Goal: Task Accomplishment & Management: Complete application form

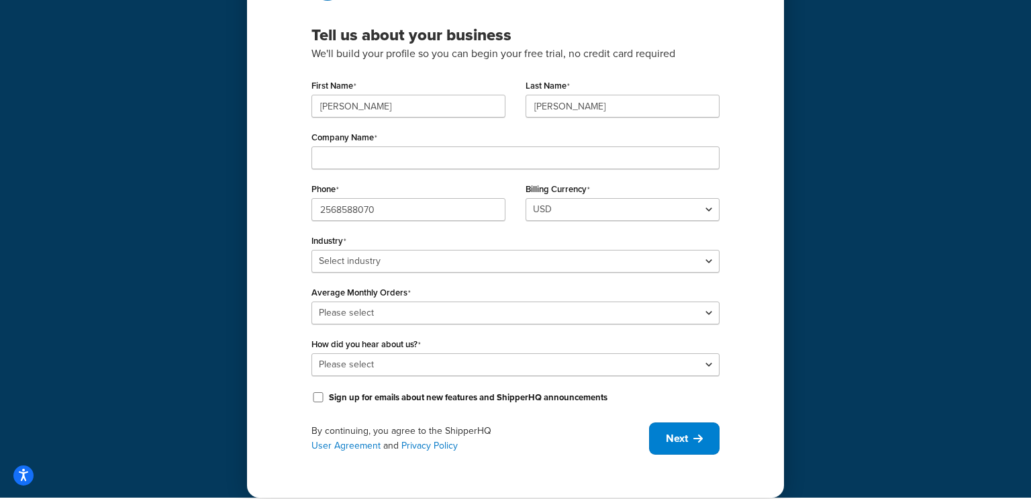
scroll to position [128, 0]
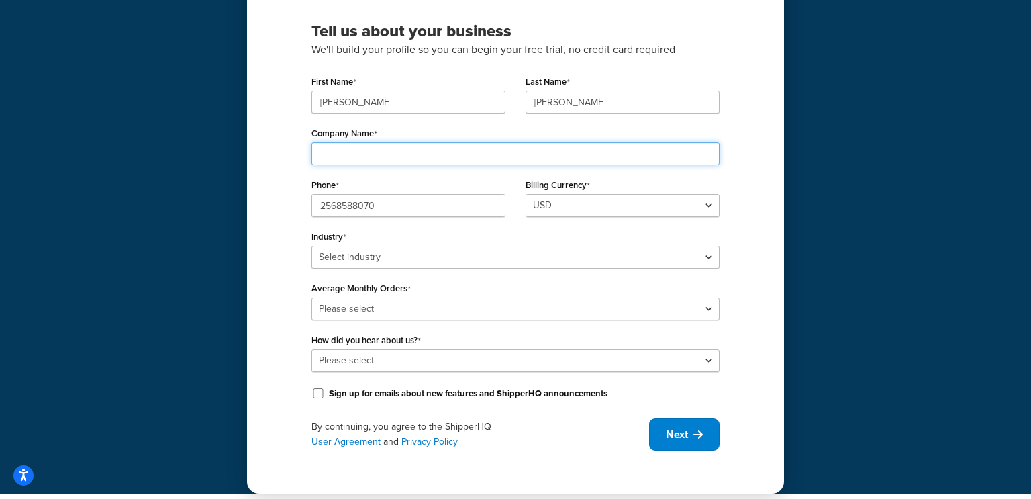
click at [334, 161] on input "Company Name" at bounding box center [515, 153] width 408 height 23
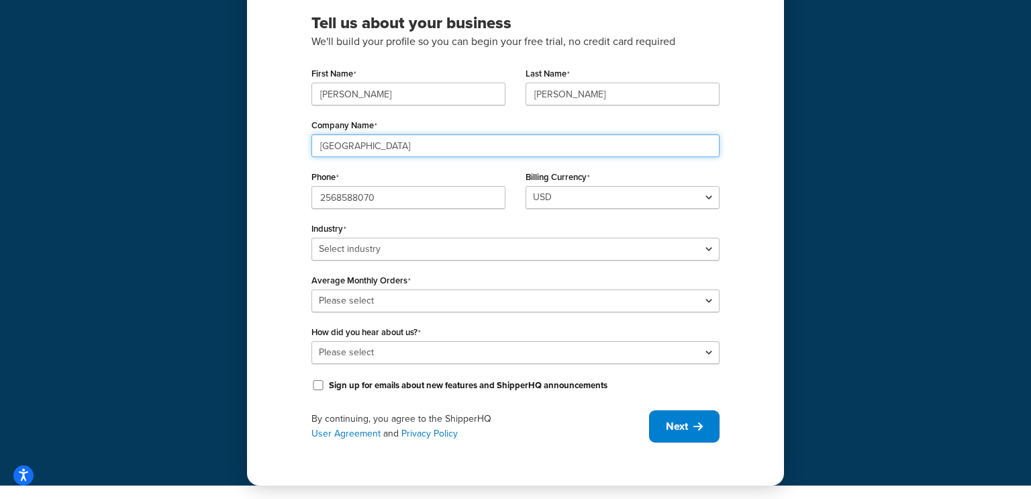
type input "[GEOGRAPHIC_DATA]"
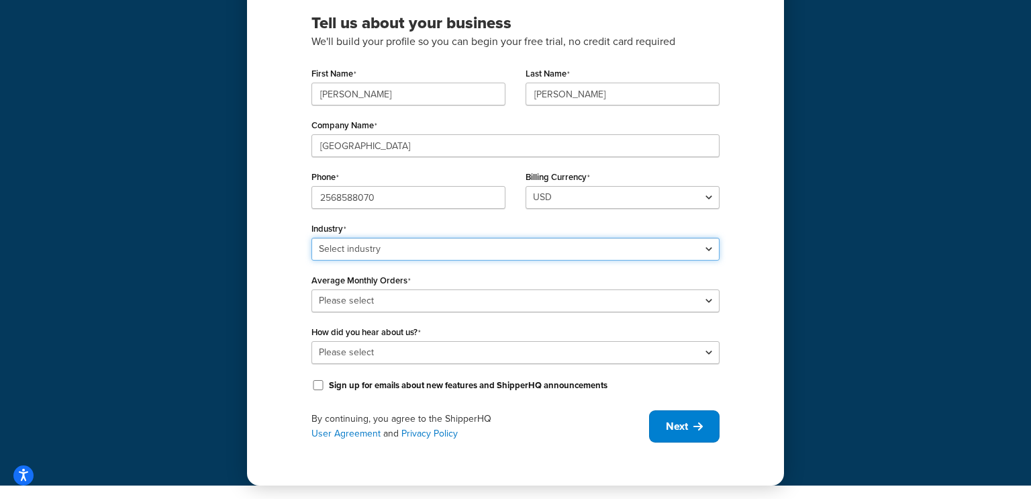
click at [350, 250] on select "Select industry Automotive Adult Agriculture Alcohol, Tobacco & CBD Arts & Craf…" at bounding box center [515, 249] width 408 height 23
select select "23"
click at [311, 238] on select "Select industry Automotive Adult Agriculture Alcohol, Tobacco & CBD Arts & Craf…" at bounding box center [515, 249] width 408 height 23
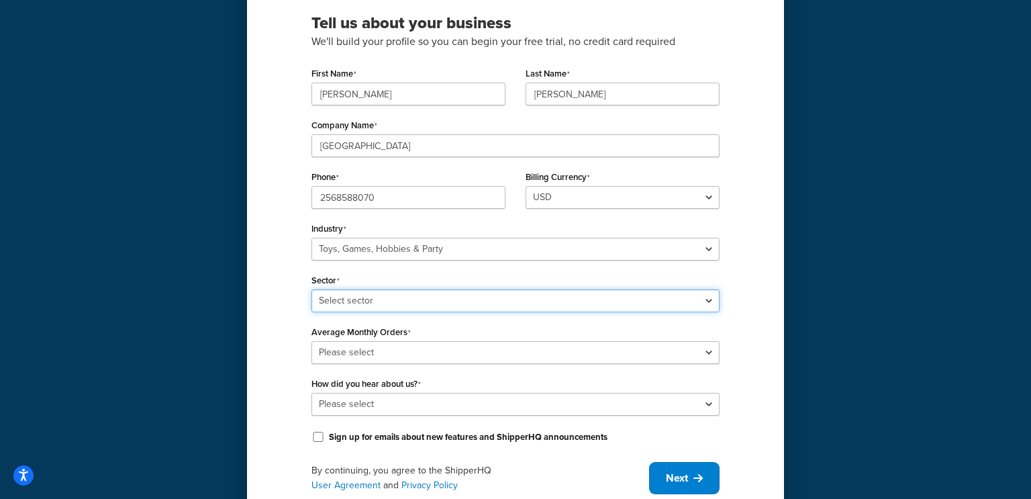
click at [370, 301] on select "Select sector Books Collectibles Computer Games Construction Toys Gambling Game…" at bounding box center [515, 300] width 408 height 23
select select "62"
click at [311, 289] on select "Select sector Books Collectibles Computer Games Construction Toys Gambling Game…" at bounding box center [515, 300] width 408 height 23
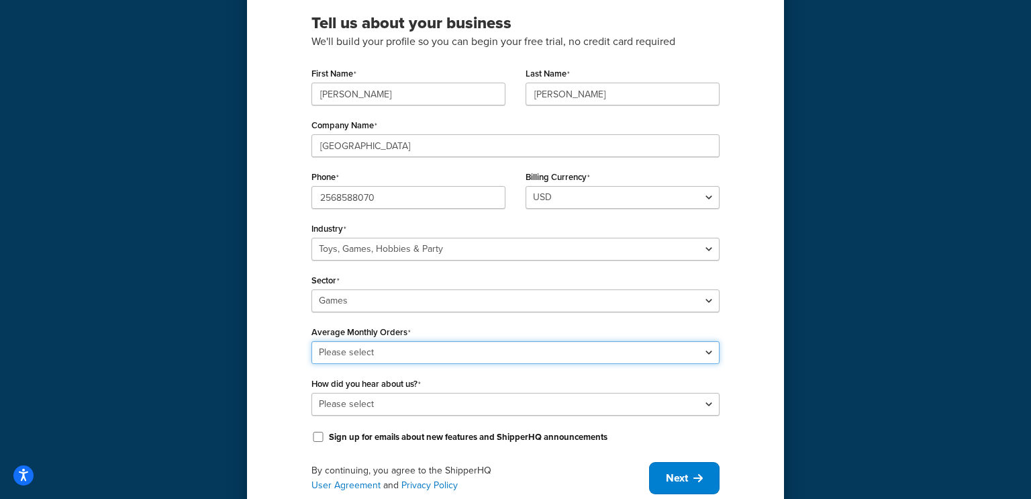
click at [366, 352] on select "Please select 0-500 501-1,000 1,001-10,000 10,001-20,000 Over 20,000" at bounding box center [515, 352] width 408 height 23
select select "1"
click at [311, 341] on select "Please select 0-500 501-1,000 1,001-10,000 10,001-20,000 Over 20,000" at bounding box center [515, 352] width 408 height 23
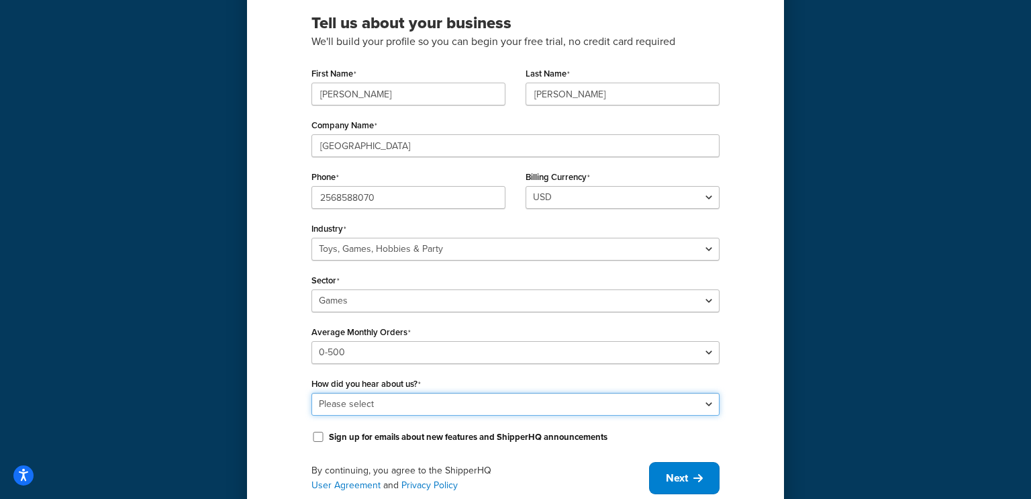
click at [397, 409] on select "Please select Online Search App Store or Marketplace Listing Referred by Agency…" at bounding box center [515, 404] width 408 height 23
select select "10"
click at [311, 393] on select "Please select Online Search App Store or Marketplace Listing Referred by Agency…" at bounding box center [515, 404] width 408 height 23
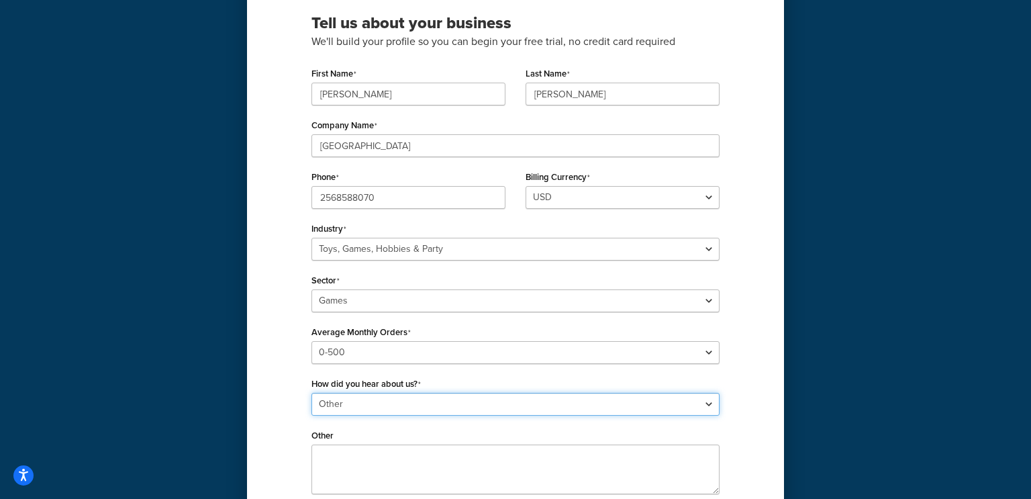
scroll to position [266, 0]
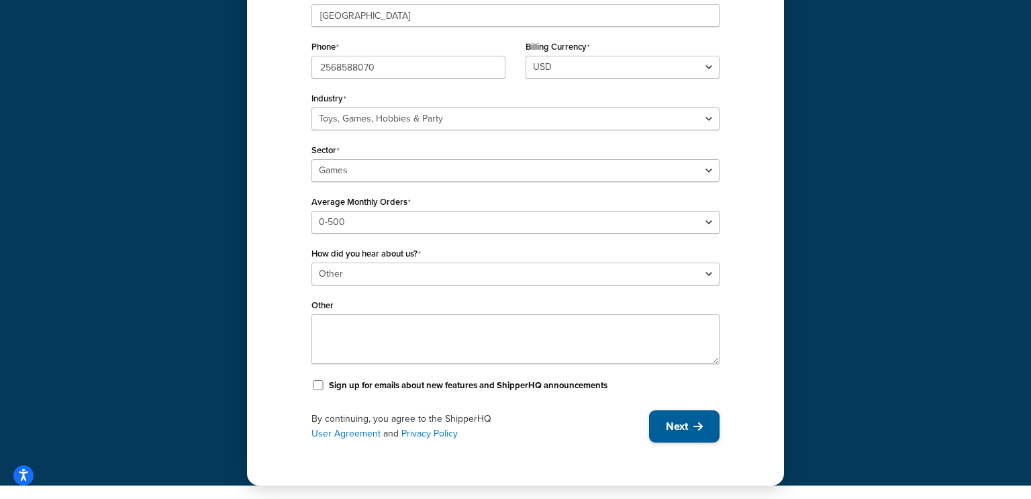
click at [695, 429] on icon at bounding box center [697, 426] width 9 height 11
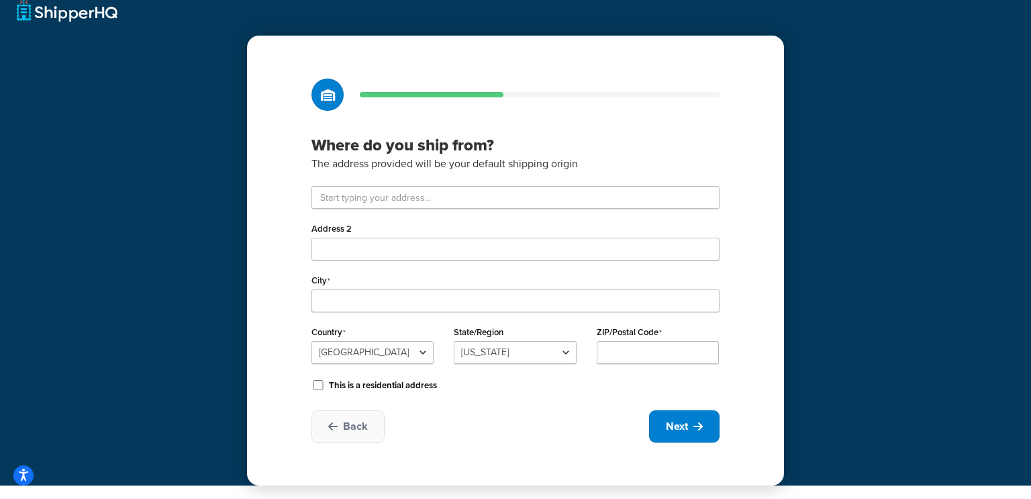
scroll to position [14, 0]
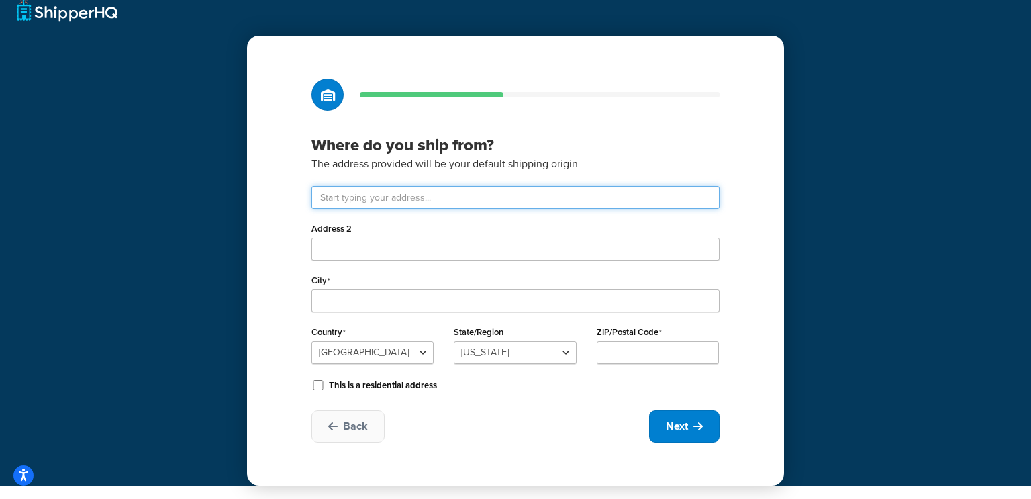
click at [434, 199] on input "text" at bounding box center [515, 197] width 408 height 23
paste input "[STREET_ADDRESS]"
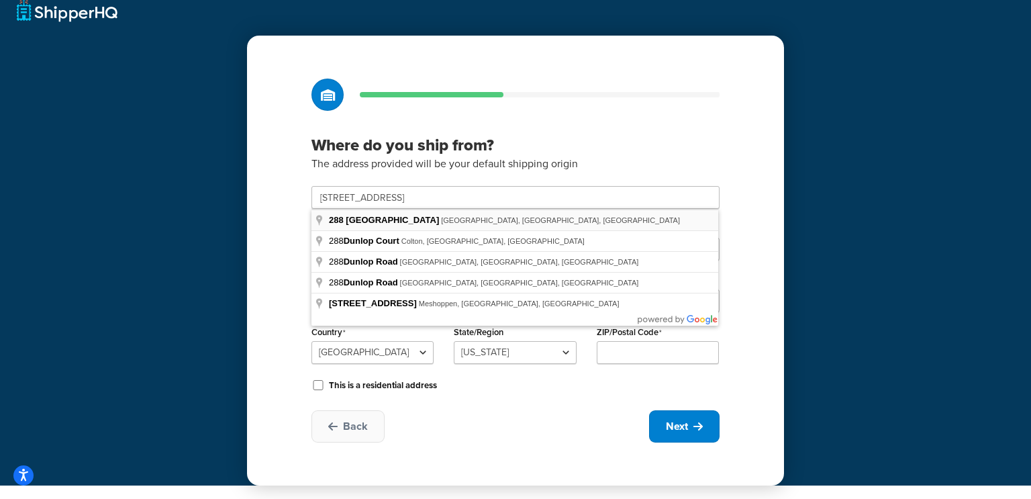
type input "[STREET_ADDRESS]"
type input "[GEOGRAPHIC_DATA]"
type input "35824"
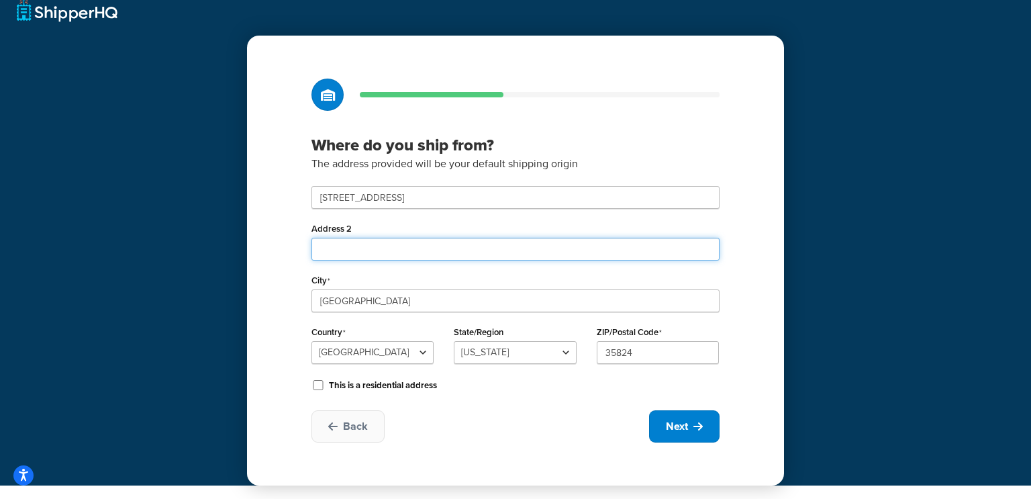
click at [340, 248] on input "Address 2" at bounding box center [515, 249] width 408 height 23
paste input "Building 400"
type input "Building 400"
click at [780, 185] on div "Where do you ship from? The address provided will be your default shipping orig…" at bounding box center [515, 261] width 537 height 450
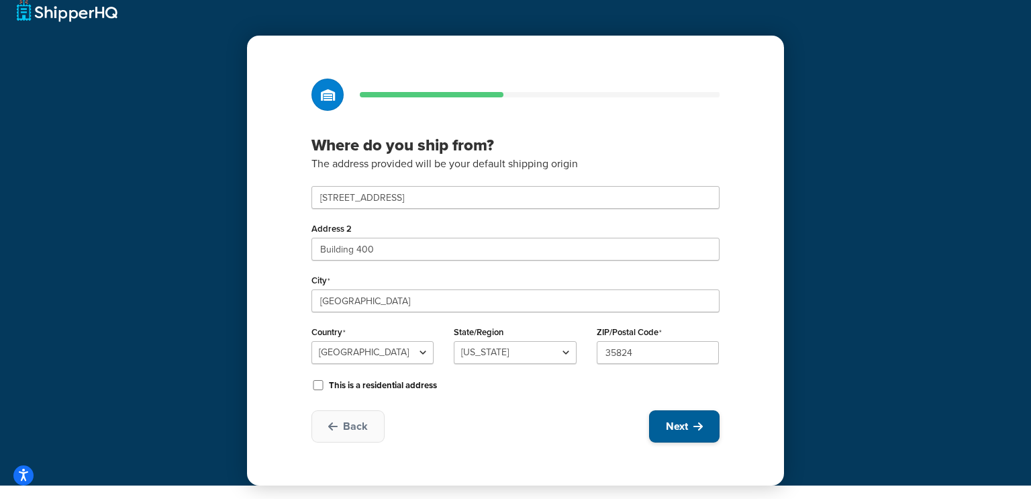
click at [684, 428] on span "Next" at bounding box center [677, 426] width 22 height 15
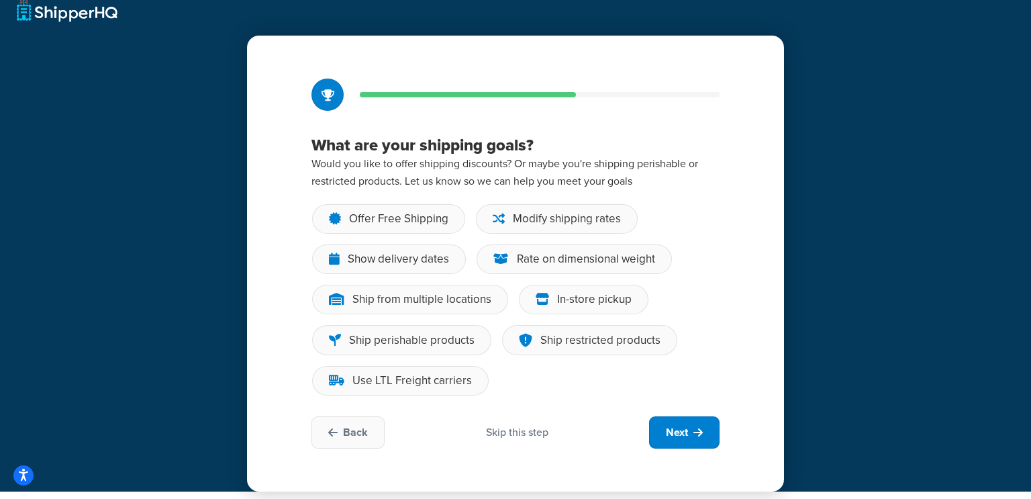
click at [541, 434] on div "Skip this step" at bounding box center [517, 432] width 62 height 15
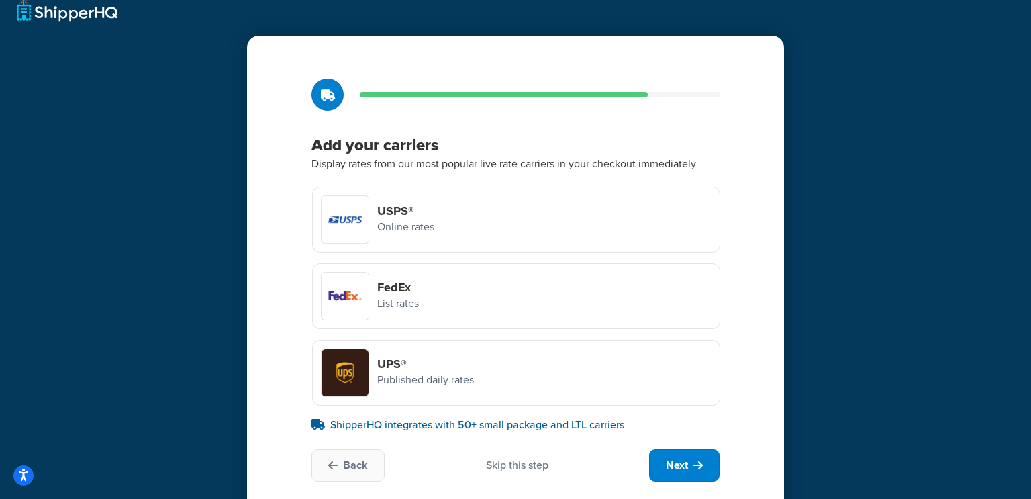
click at [524, 469] on div "Skip this step" at bounding box center [517, 465] width 62 height 15
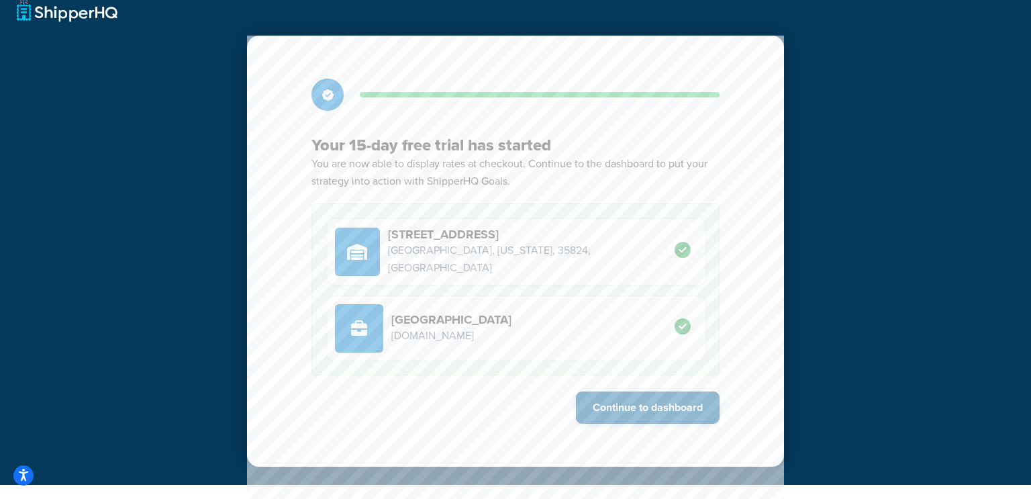
click at [601, 413] on button "Continue to dashboard" at bounding box center [648, 407] width 144 height 32
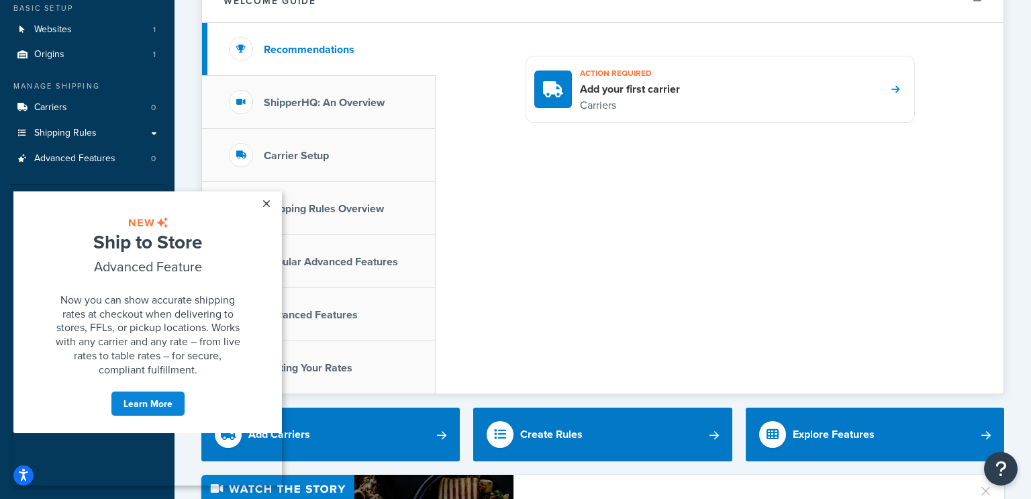
scroll to position [84, 0]
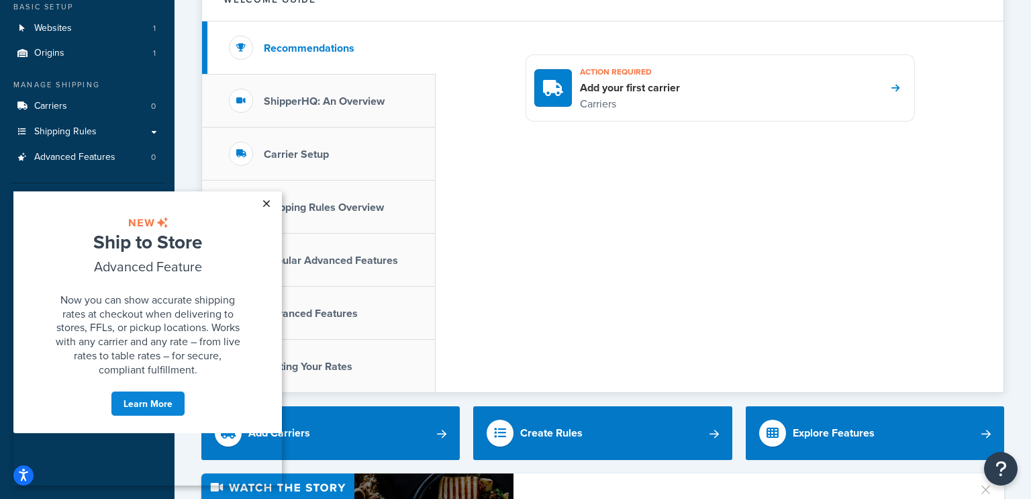
click at [268, 207] on link "×" at bounding box center [265, 203] width 23 height 24
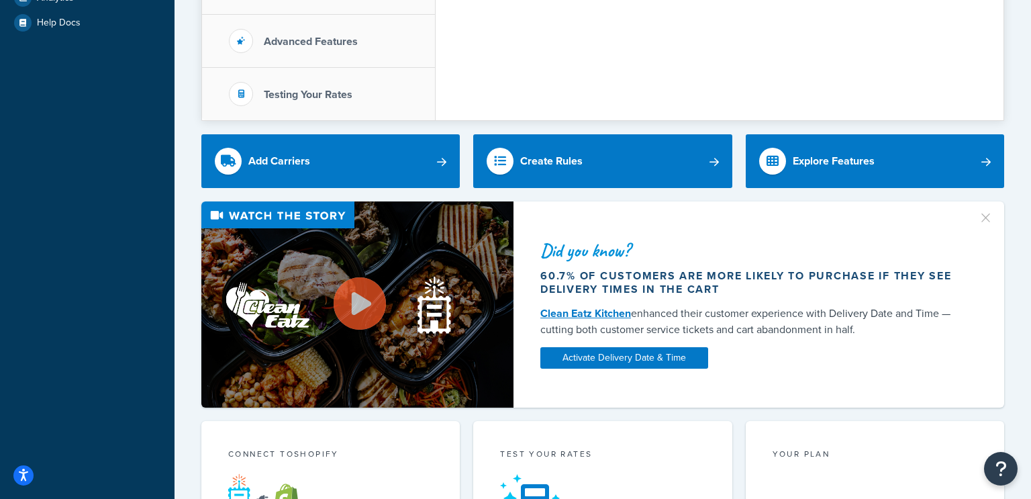
scroll to position [0, 0]
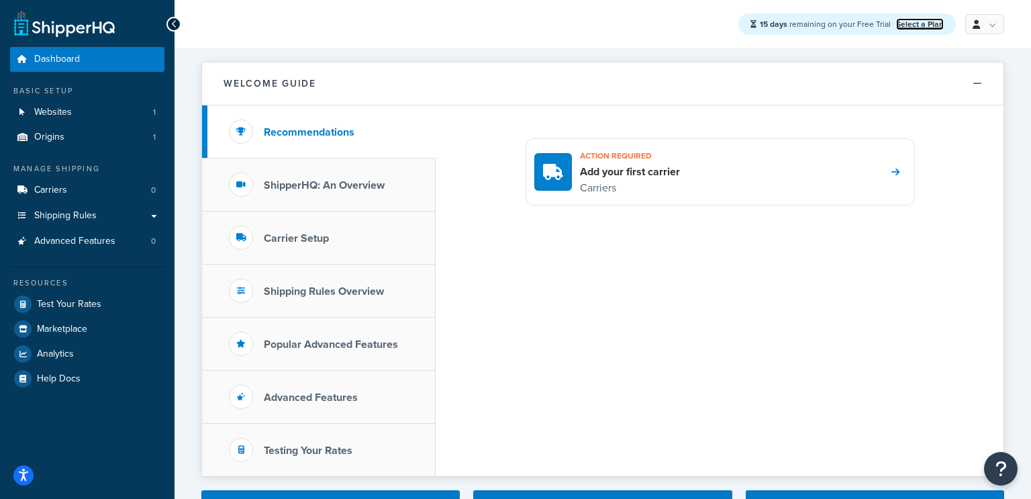
click at [921, 28] on link "Select a Plan" at bounding box center [920, 24] width 48 height 12
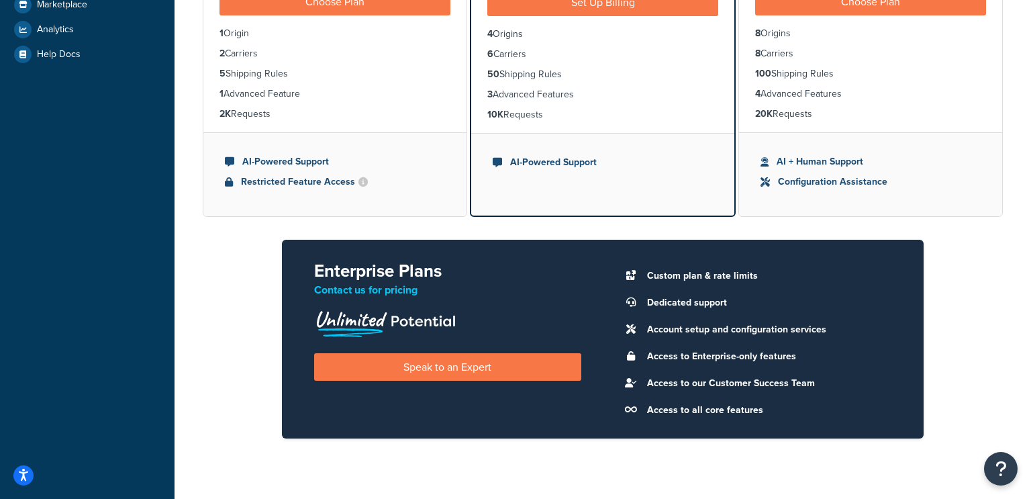
scroll to position [329, 0]
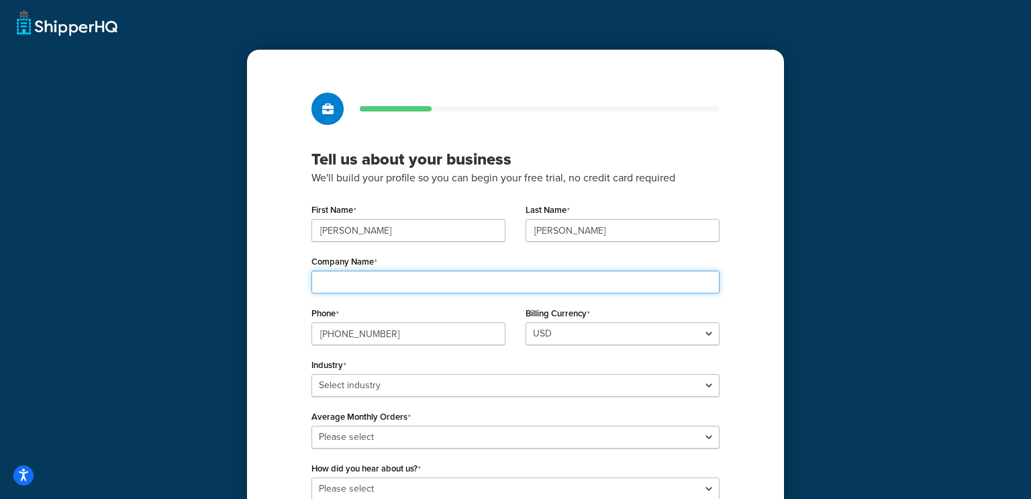
click at [363, 289] on input "Company Name" at bounding box center [515, 281] width 408 height 23
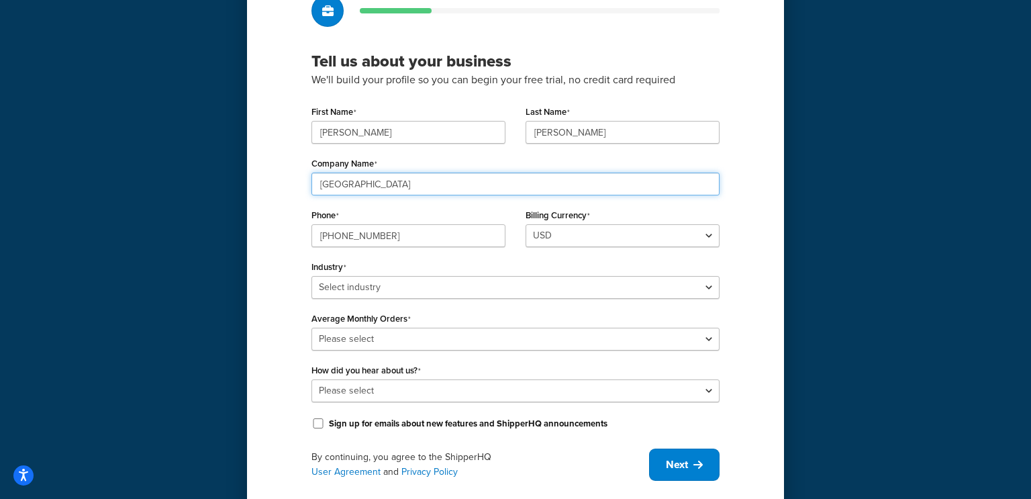
scroll to position [111, 0]
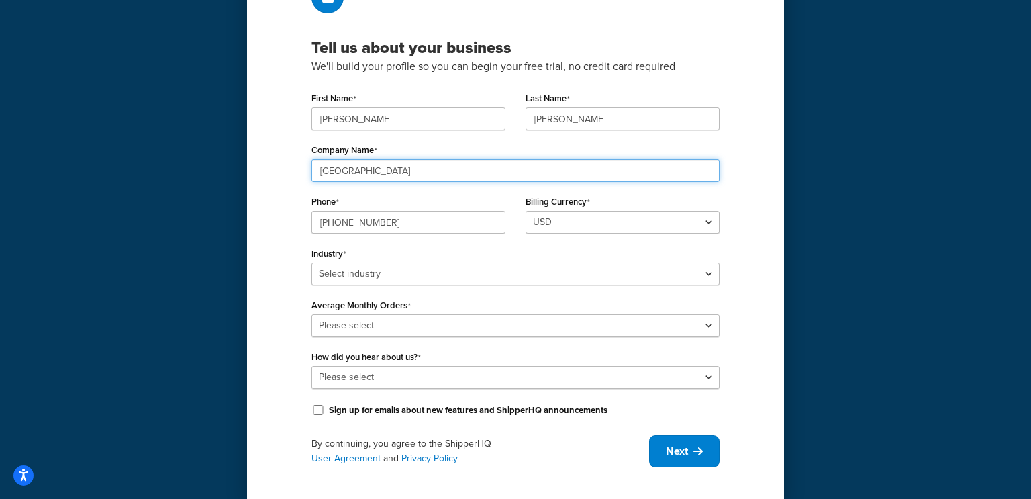
type input "House of Staunton"
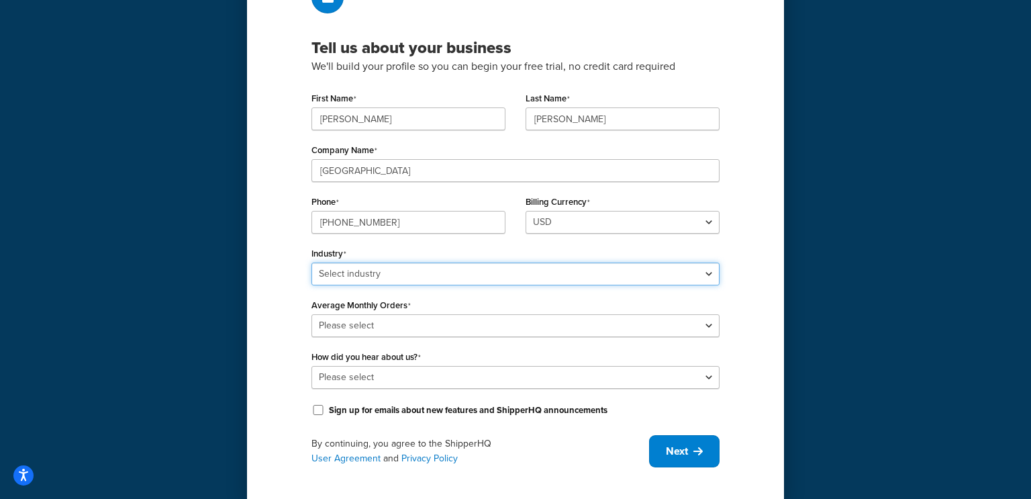
click at [382, 282] on select "Select industry Automotive Adult Agriculture Alcohol, Tobacco & CBD Arts & Craf…" at bounding box center [515, 273] width 408 height 23
select select "23"
click at [311, 262] on select "Select industry Automotive Adult Agriculture Alcohol, Tobacco & CBD Arts & Craf…" at bounding box center [515, 273] width 408 height 23
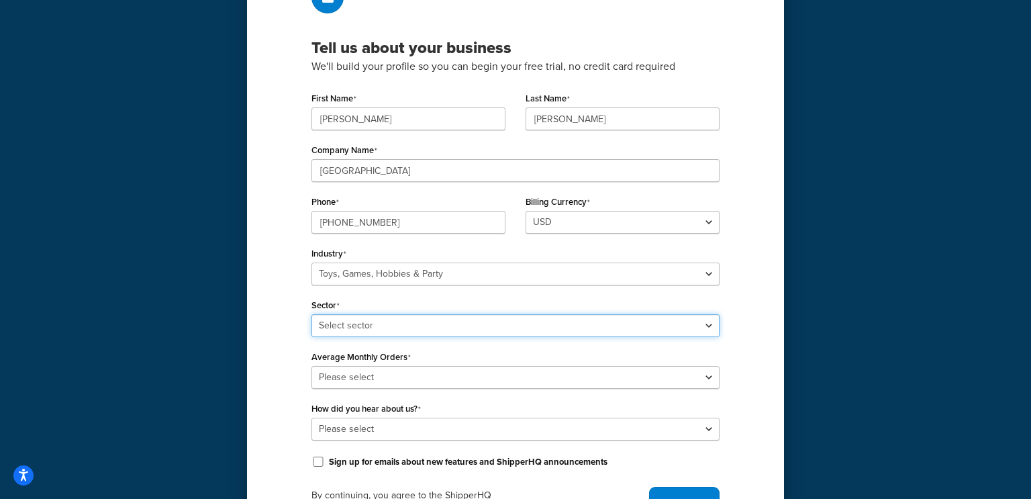
click at [392, 329] on select "Select sector Books Collectibles Computer Games Construction Toys Gambling Game…" at bounding box center [515, 325] width 408 height 23
select select "62"
click at [311, 314] on select "Select sector Books Collectibles Computer Games Construction Toys Gambling Game…" at bounding box center [515, 325] width 408 height 23
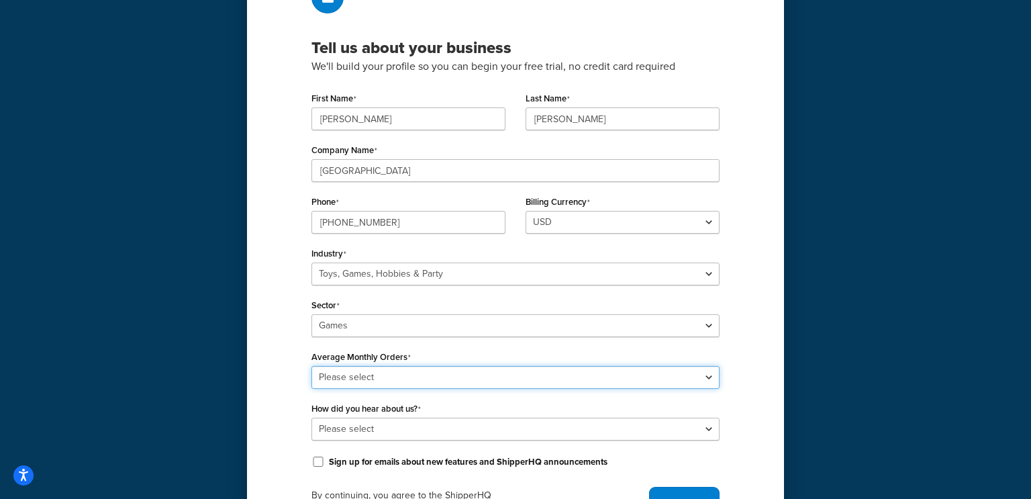
click at [370, 378] on select "Please select 0-500 501-1,000 1,001-10,000 10,001-20,000 Over 20,000" at bounding box center [515, 377] width 408 height 23
select select "1"
click at [311, 366] on select "Please select 0-500 501-1,000 1,001-10,000 10,001-20,000 Over 20,000" at bounding box center [515, 377] width 408 height 23
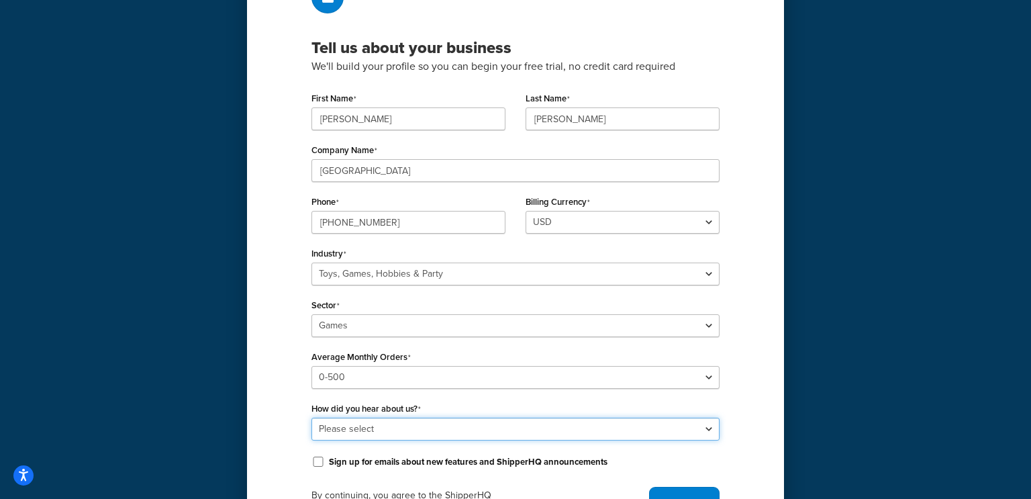
click at [380, 429] on select "Please select Online Search App Store or Marketplace Listing Referred by Agency…" at bounding box center [515, 428] width 408 height 23
select select "10"
click at [311, 417] on select "Please select Online Search App Store or Marketplace Listing Referred by Agency…" at bounding box center [515, 428] width 408 height 23
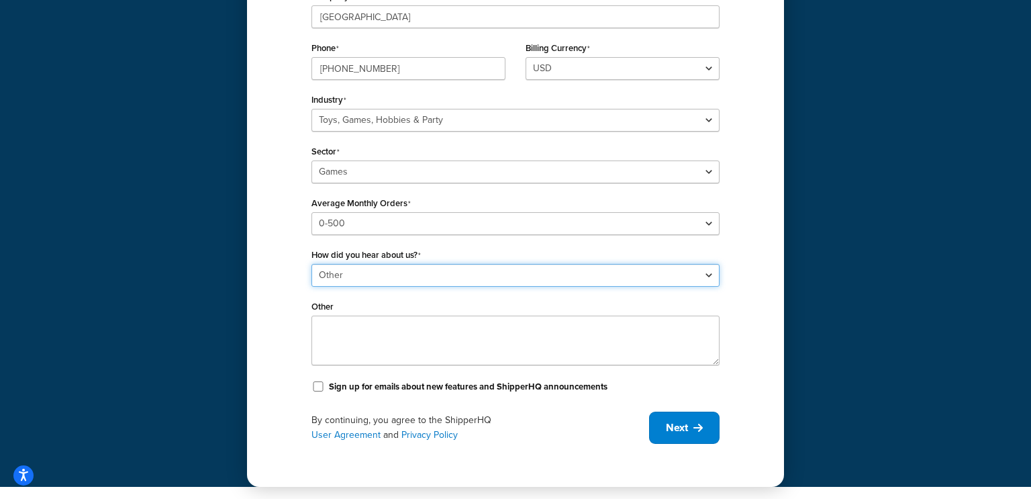
scroll to position [266, 0]
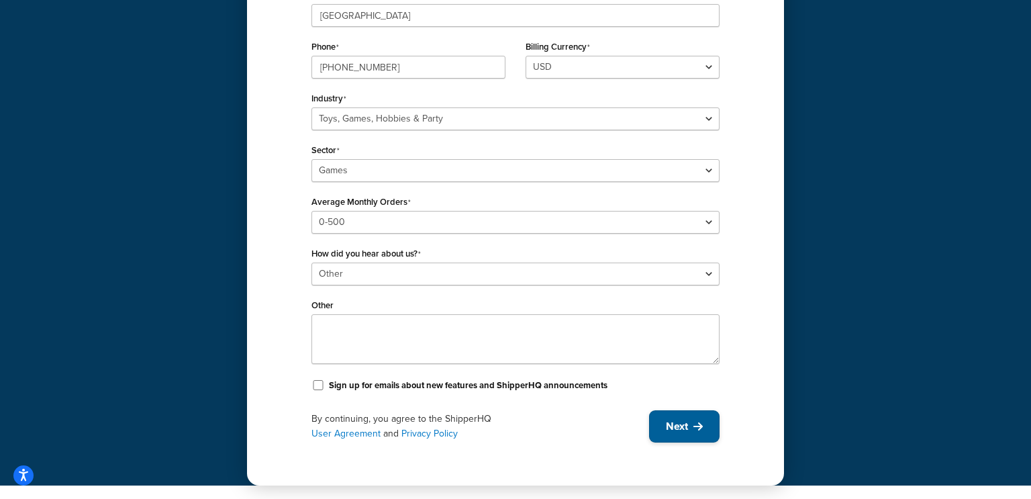
click at [682, 437] on button "Next" at bounding box center [684, 426] width 70 height 32
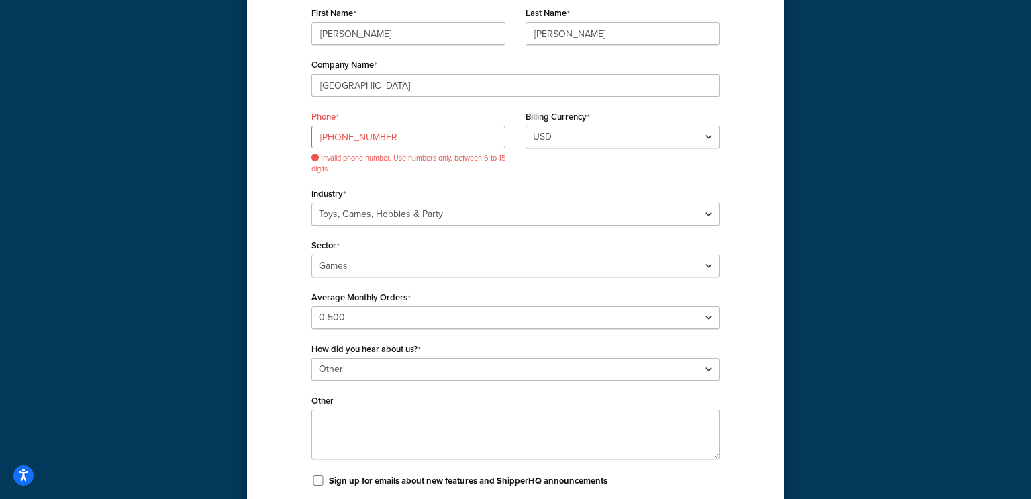
scroll to position [186, 0]
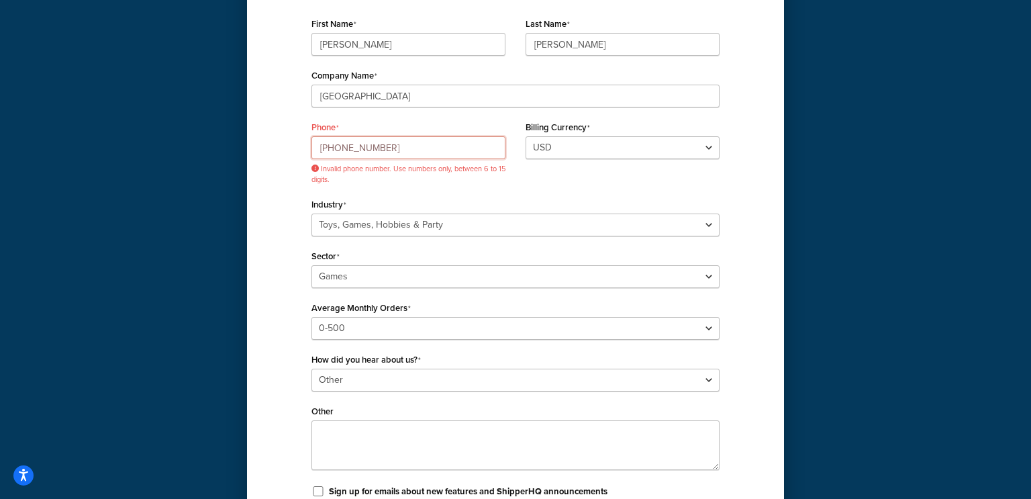
click at [344, 153] on input "(888) 512-4377" at bounding box center [408, 147] width 194 height 23
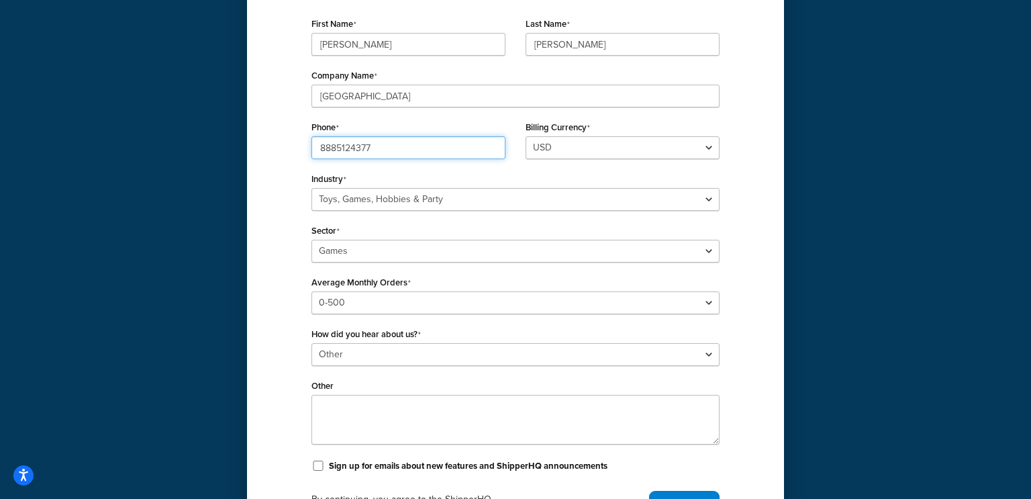
scroll to position [266, 0]
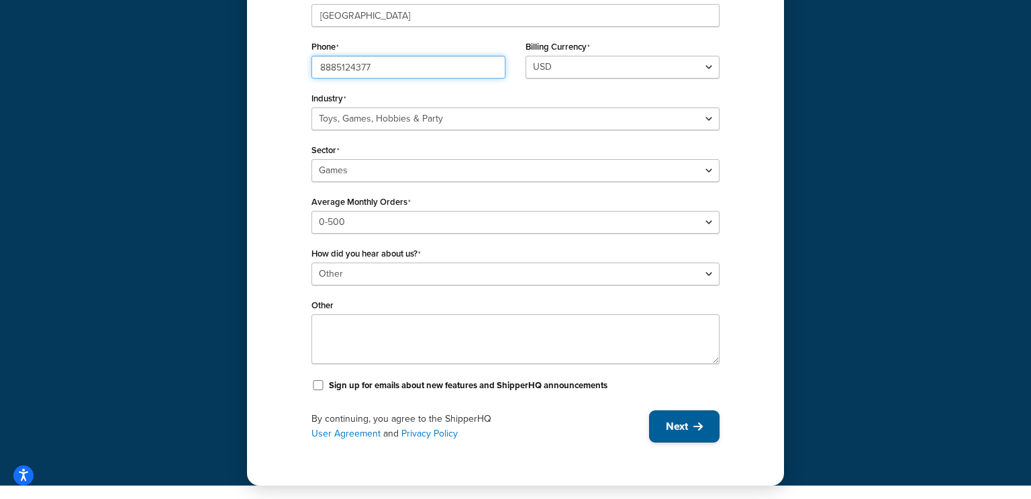
type input "8885124377"
click at [667, 427] on span "Next" at bounding box center [677, 426] width 22 height 15
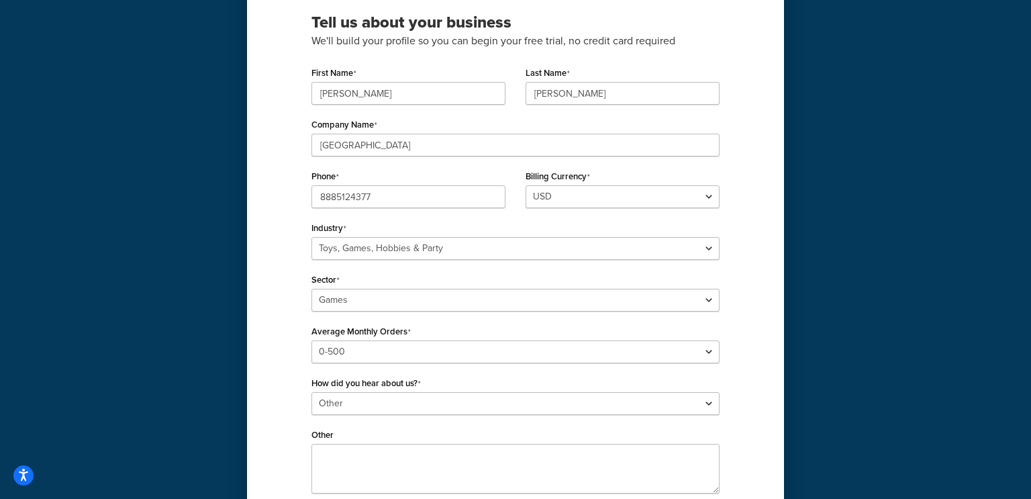
scroll to position [123, 0]
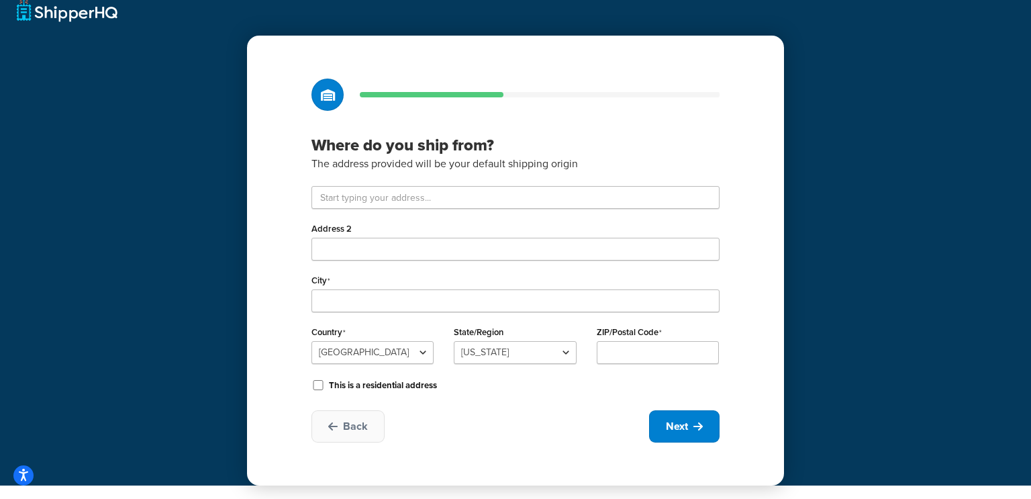
scroll to position [14, 0]
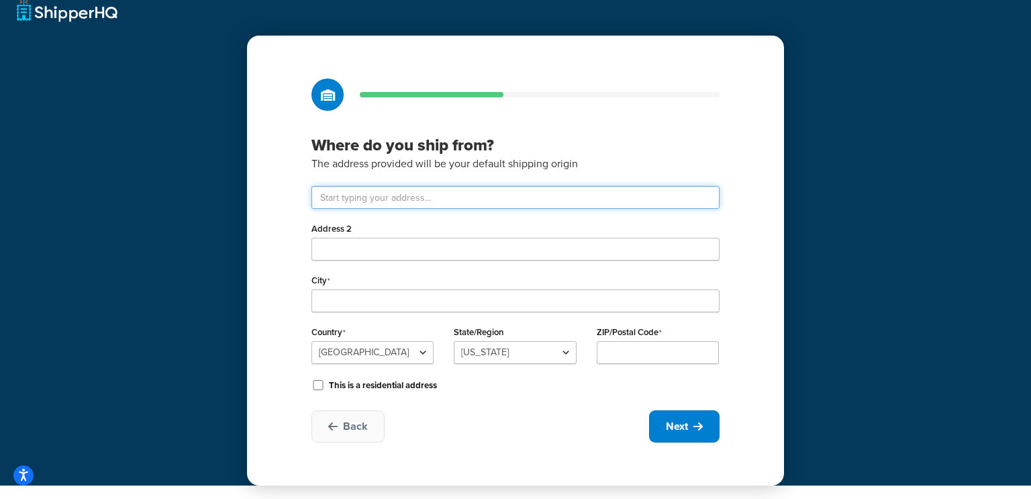
click at [523, 198] on input "text" at bounding box center [515, 197] width 408 height 23
paste input "288 Dunlop Boulevard Southwest"
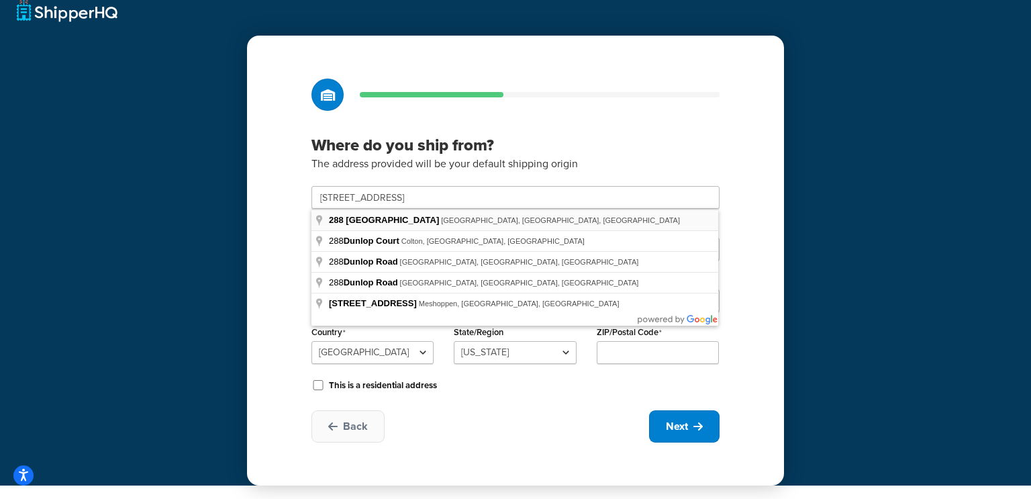
type input "288 Dunlop Blvd SW"
type input "Huntsville"
type input "35824"
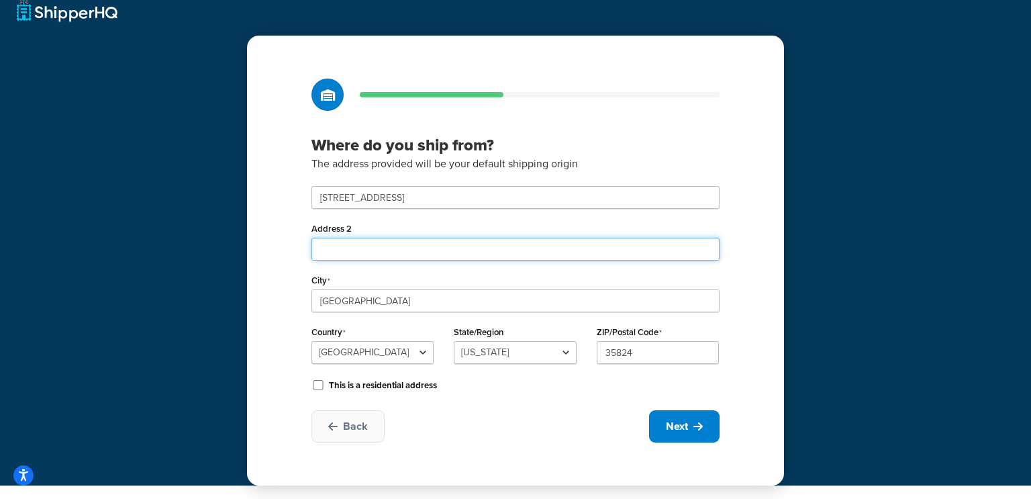
click at [411, 242] on input "Address 2" at bounding box center [515, 249] width 408 height 23
paste input "Building 400"
type input "Building 400"
click at [223, 307] on div "Where do you ship from? The address provided will be your default shipping orig…" at bounding box center [515, 235] width 1031 height 499
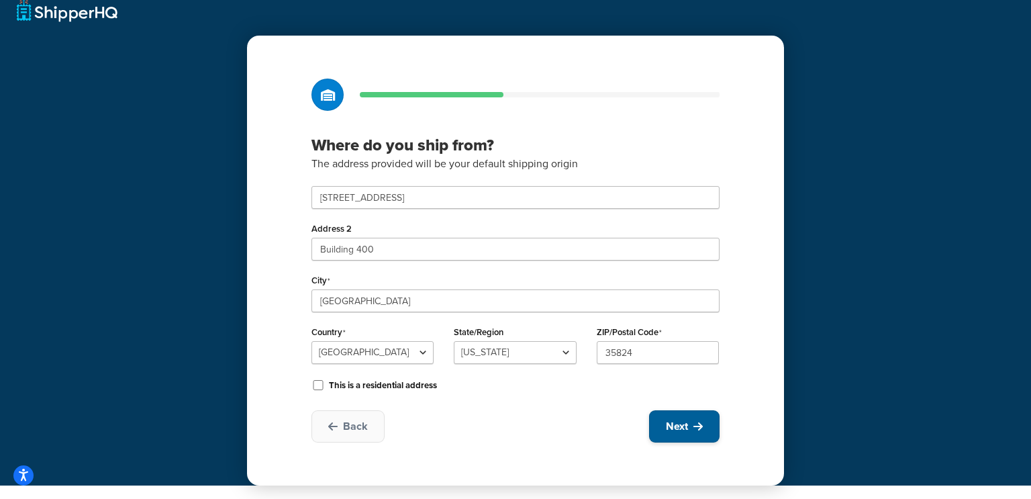
click at [668, 433] on span "Next" at bounding box center [677, 426] width 22 height 15
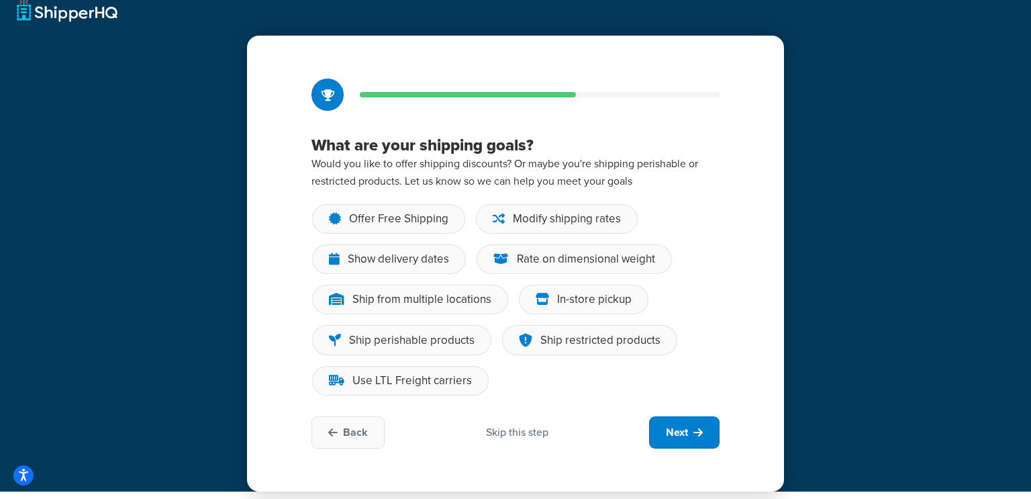
click at [501, 432] on div "Skip this step" at bounding box center [517, 432] width 62 height 15
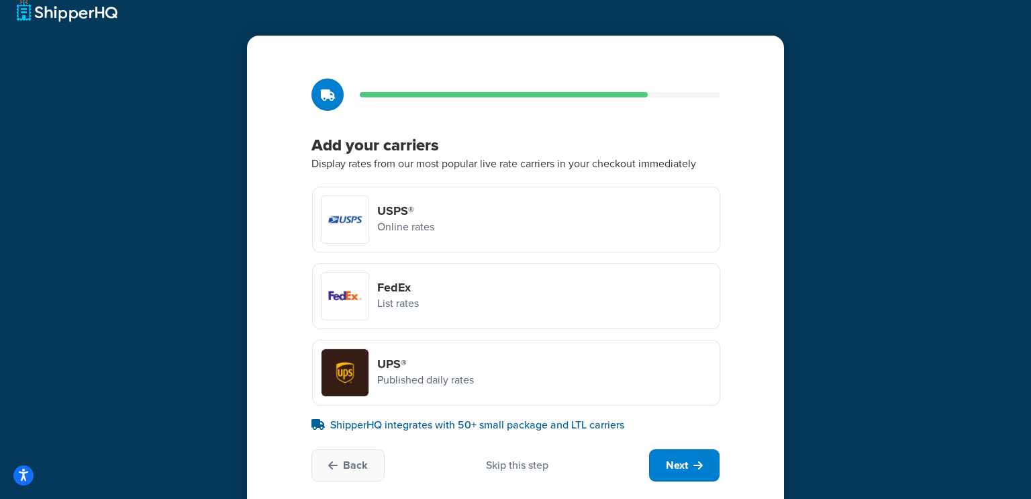
click at [500, 471] on div "Skip this step" at bounding box center [517, 465] width 62 height 15
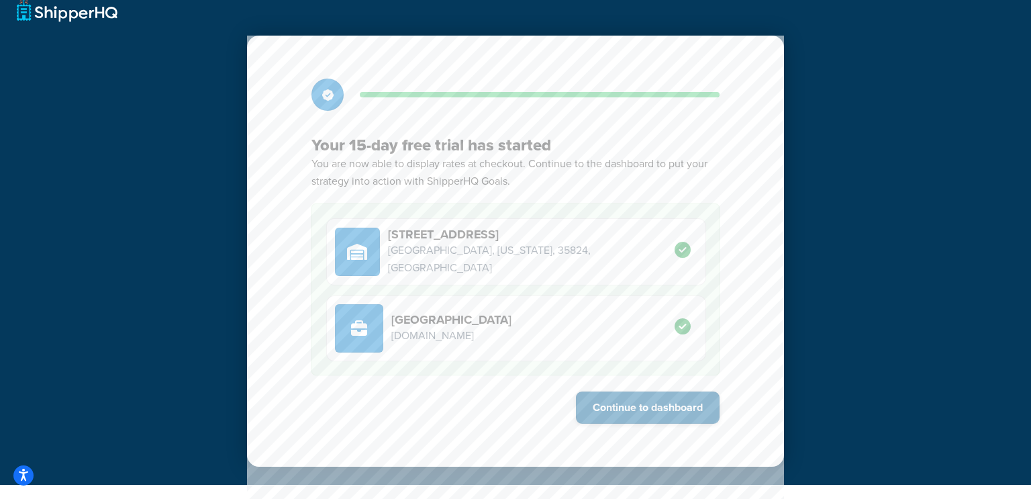
click at [621, 407] on button "Continue to dashboard" at bounding box center [648, 407] width 144 height 32
